Goal: Information Seeking & Learning: Learn about a topic

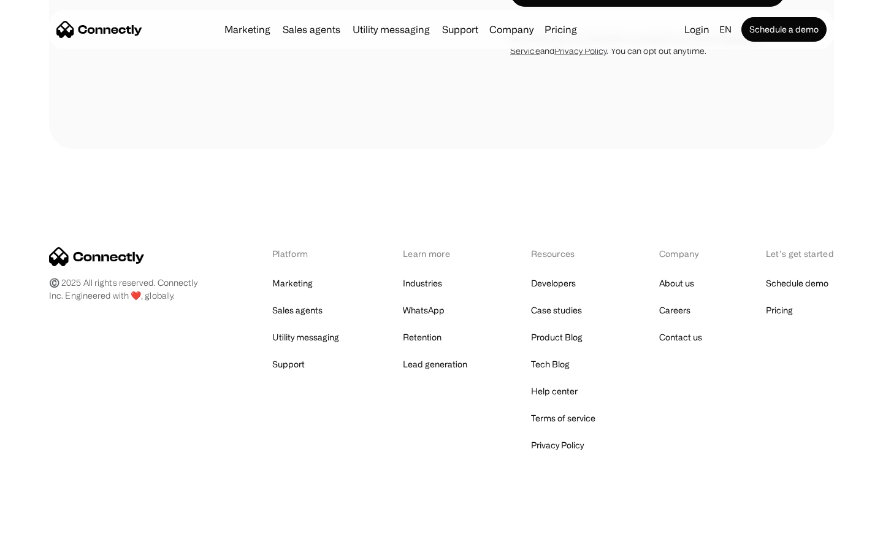
scroll to position [1050, 0]
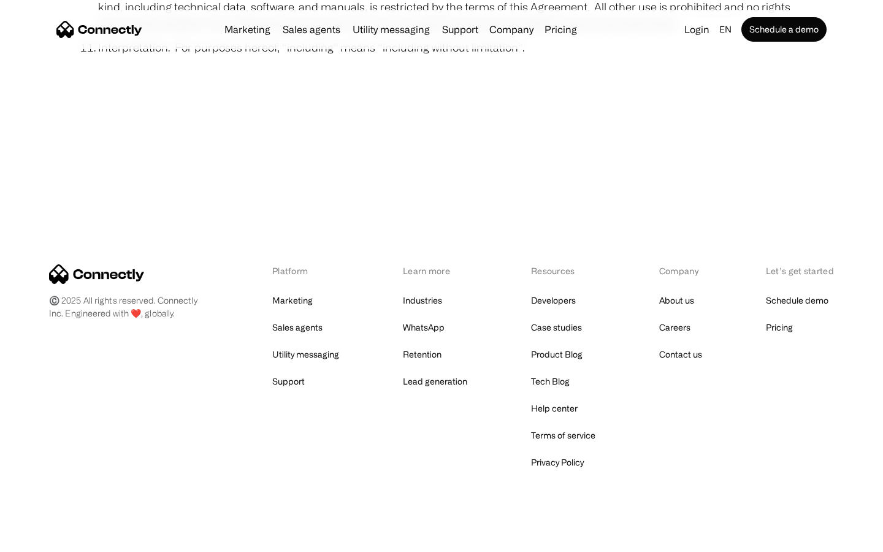
scroll to position [4504, 0]
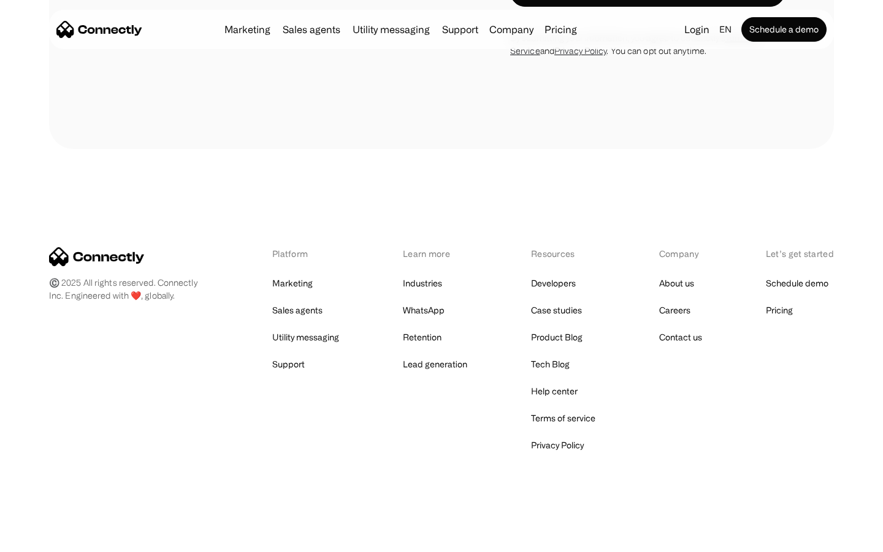
scroll to position [1035, 0]
